Goal: Transaction & Acquisition: Purchase product/service

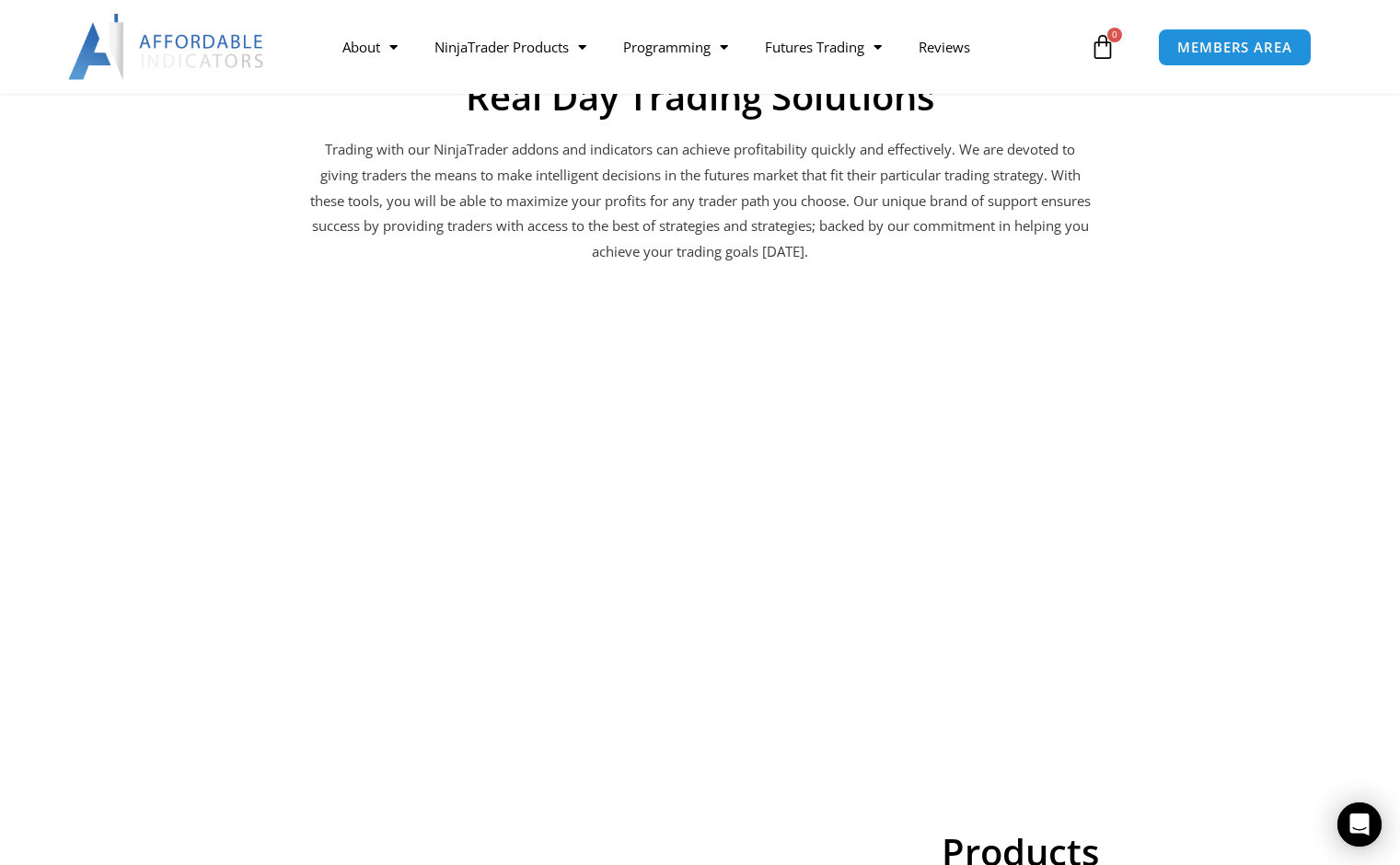
scroll to position [2147, 0]
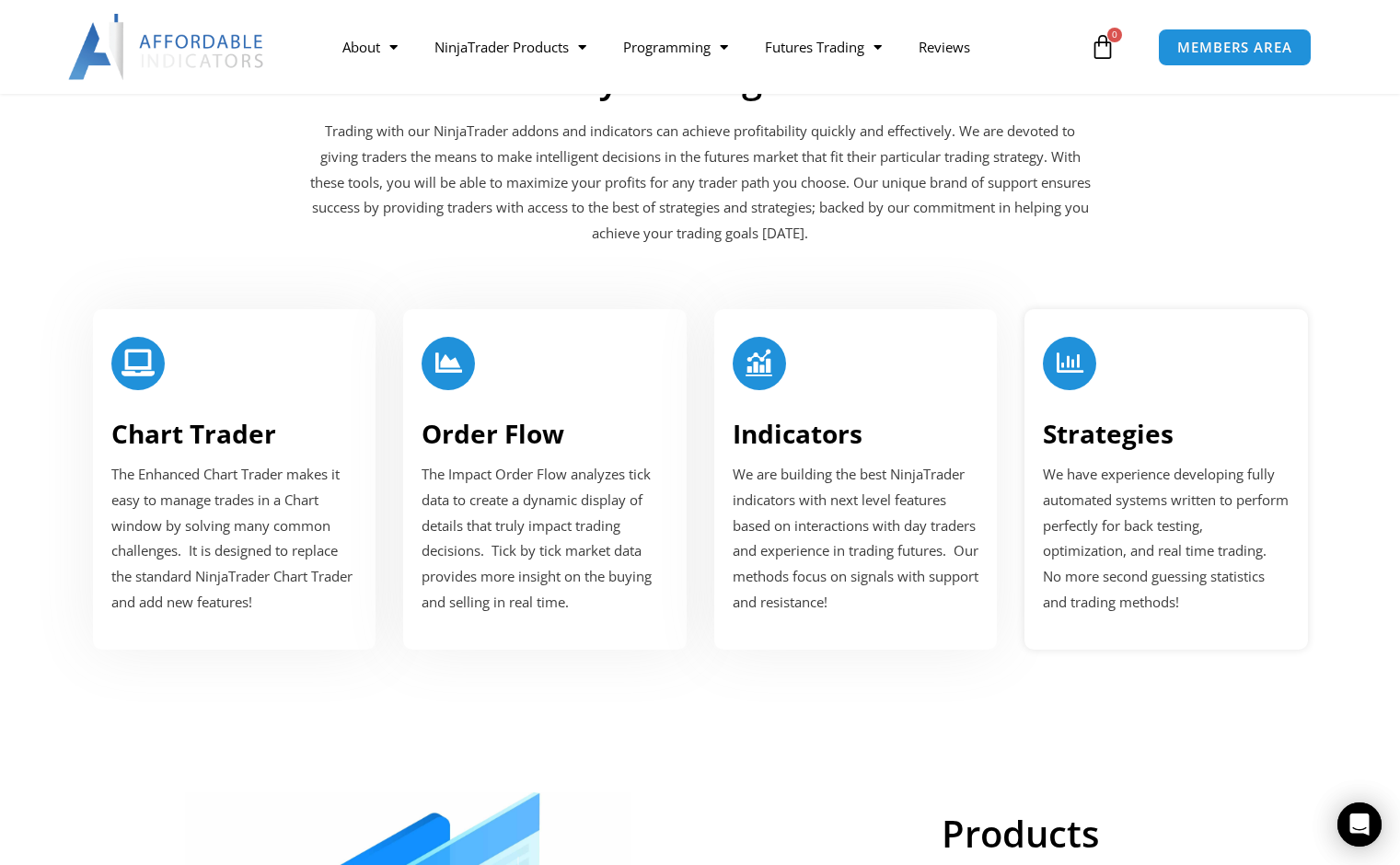
click at [1245, 520] on p "We have experience developing fully automated systems written to perform perfec…" at bounding box center [1166, 538] width 247 height 154
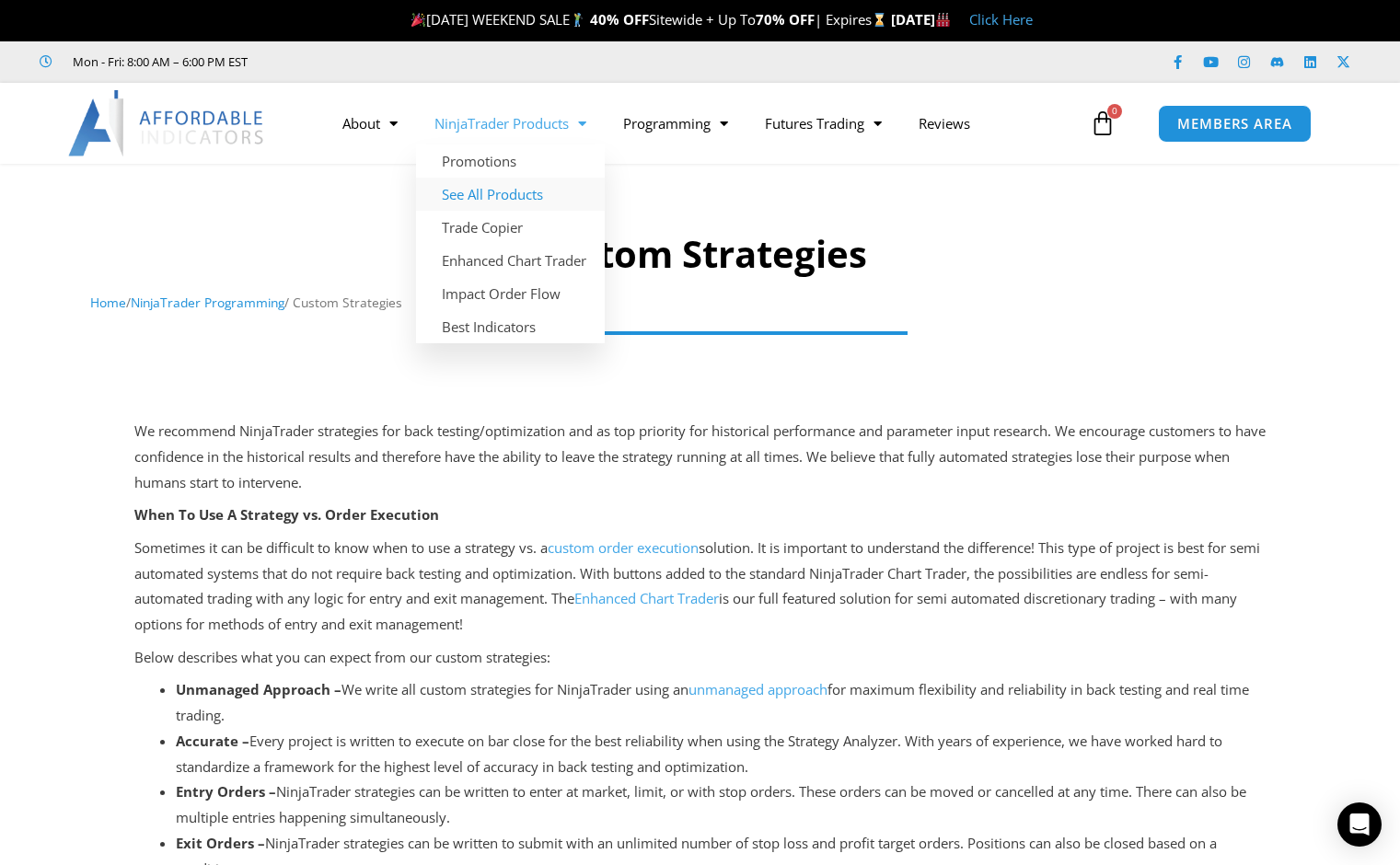
click at [513, 190] on link "See All Products" at bounding box center [510, 194] width 189 height 33
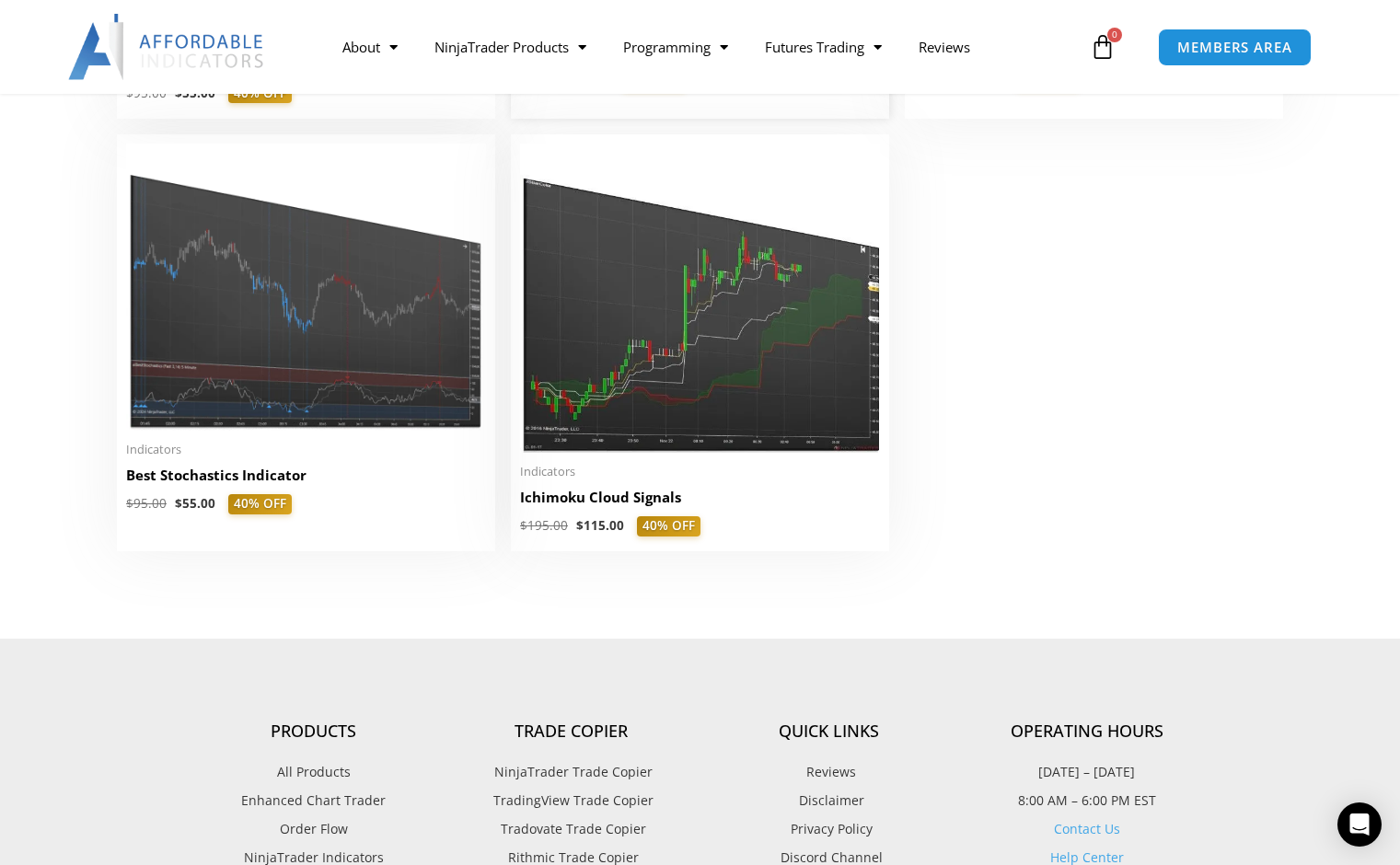
scroll to position [4294, 0]
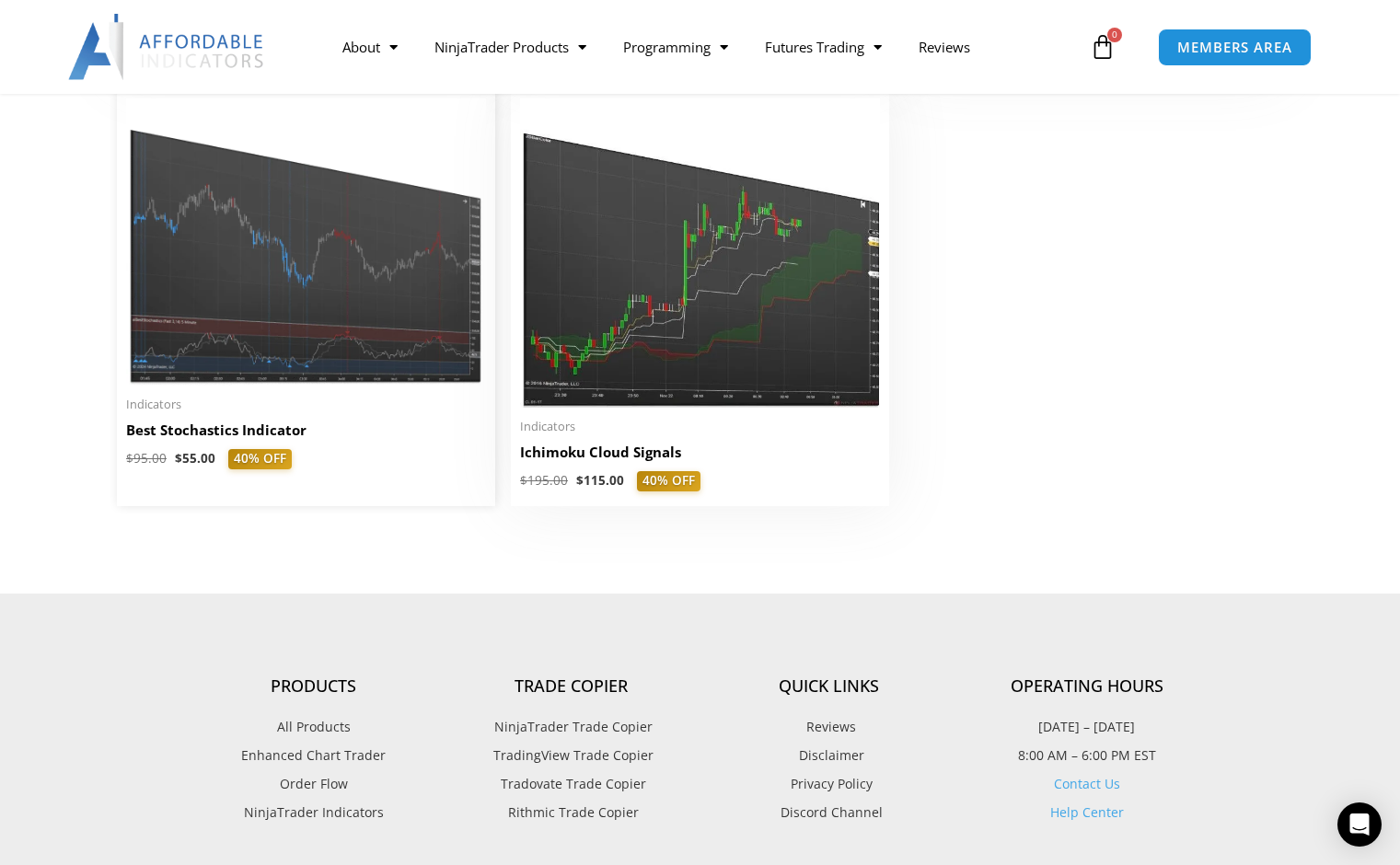
click at [302, 308] on img at bounding box center [306, 242] width 360 height 287
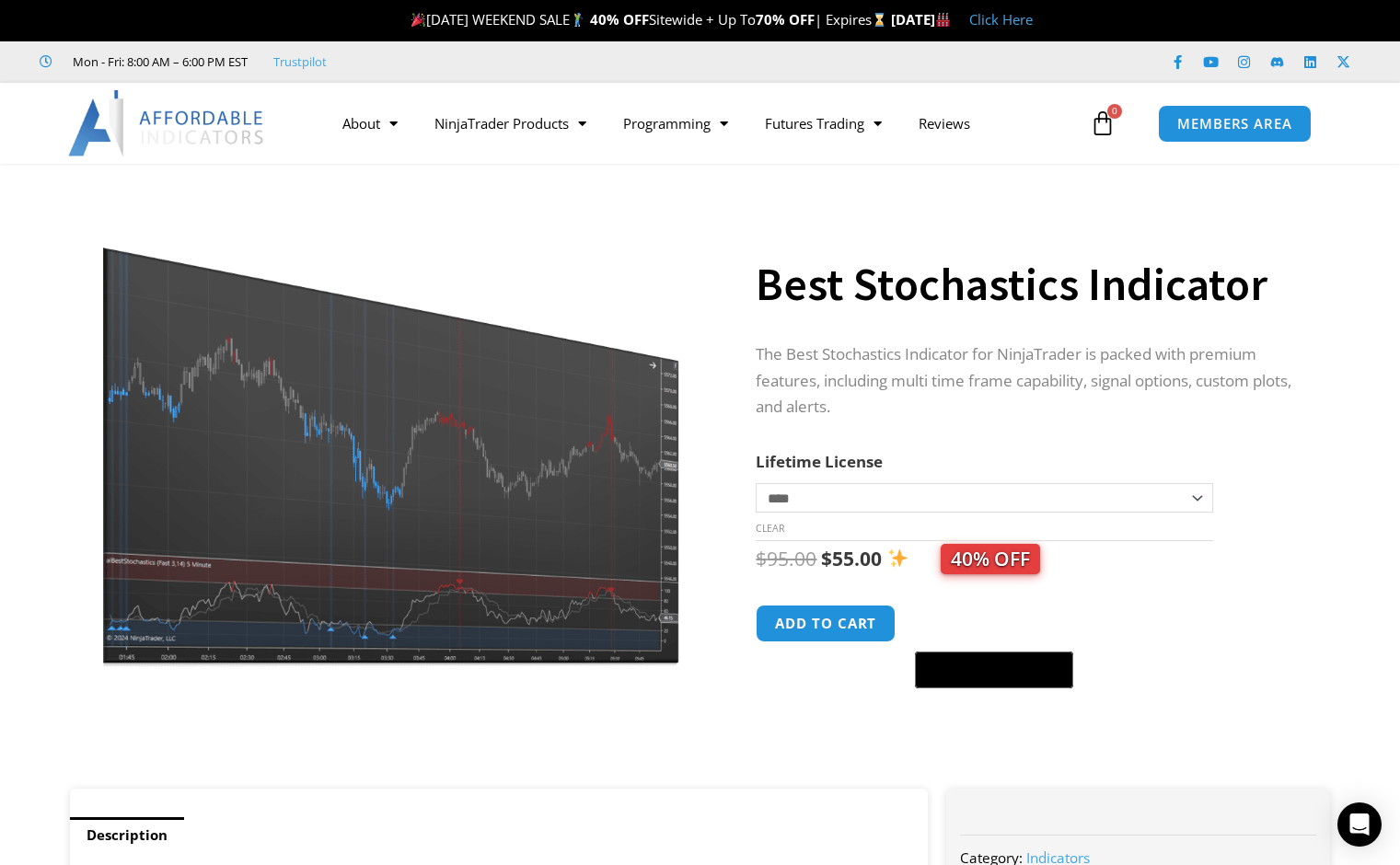
click at [880, 503] on select "**********" at bounding box center [984, 498] width 457 height 29
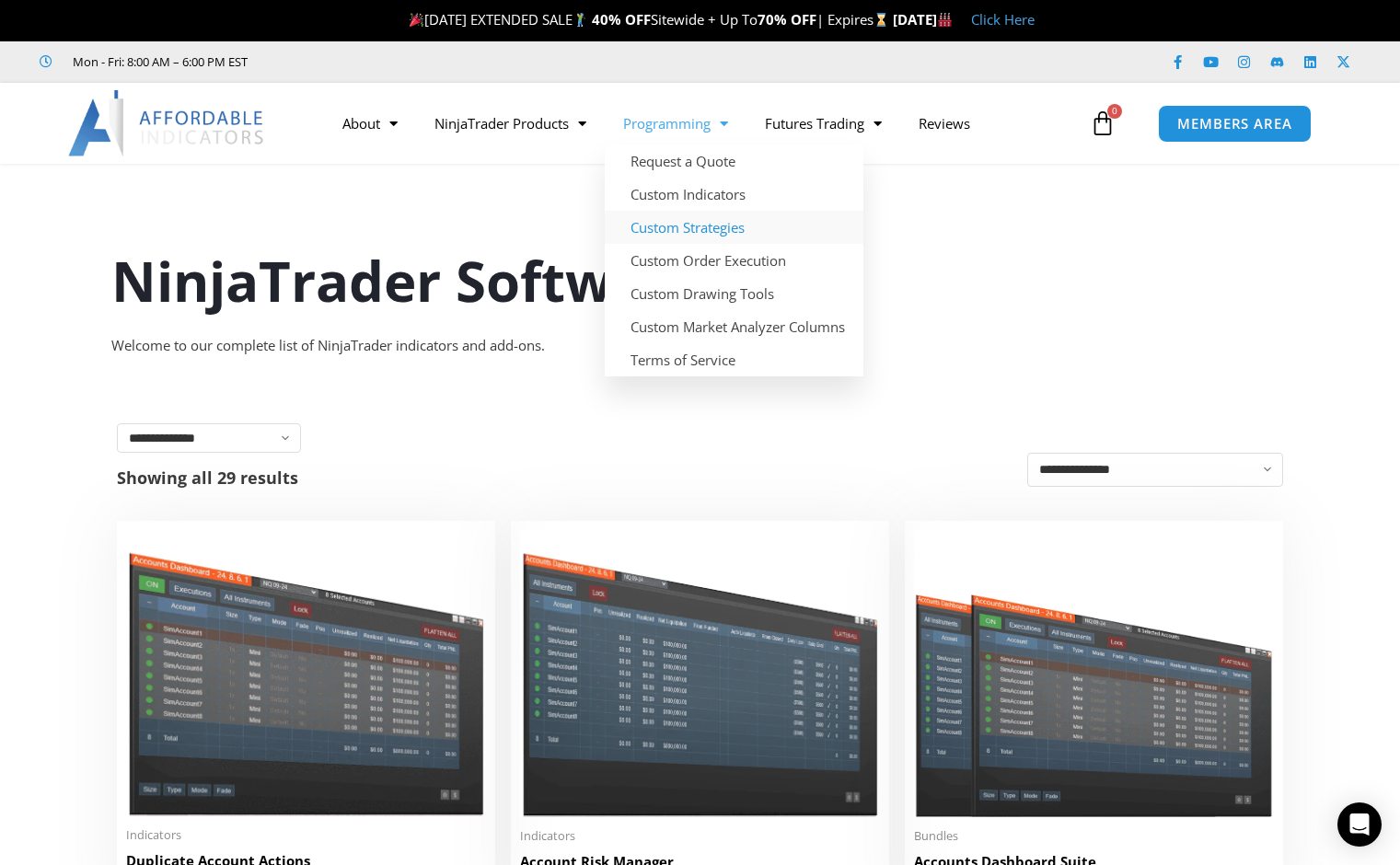
click at [709, 224] on link "Custom Strategies" at bounding box center [734, 227] width 258 height 33
